Goal: Transaction & Acquisition: Book appointment/travel/reservation

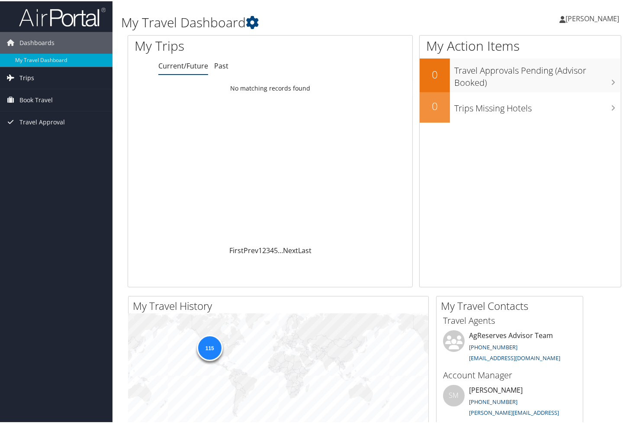
click at [29, 76] on span "Trips" at bounding box center [26, 77] width 15 height 22
click at [35, 139] on span "Book Travel" at bounding box center [35, 138] width 33 height 22
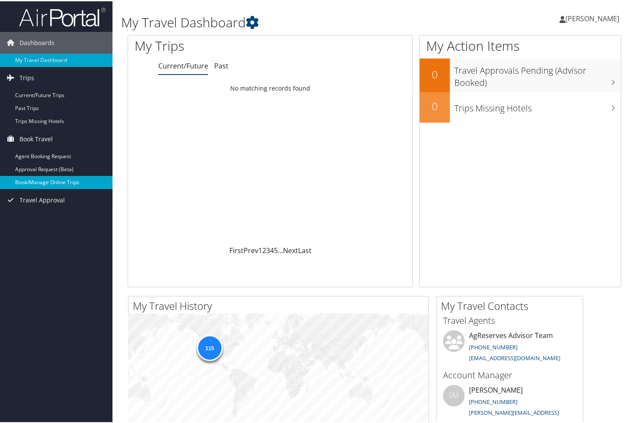
click at [48, 182] on link "Book/Manage Online Trips" at bounding box center [56, 180] width 113 height 13
